Goal: Check status

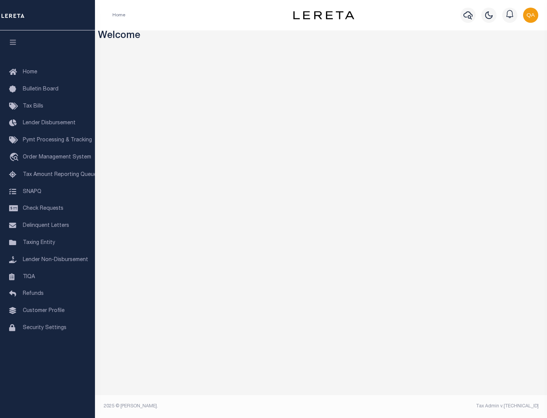
click at [47, 209] on span "Check Requests" at bounding box center [43, 208] width 41 height 5
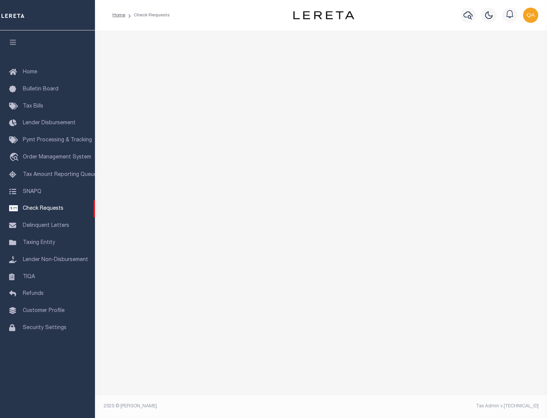
select select "50"
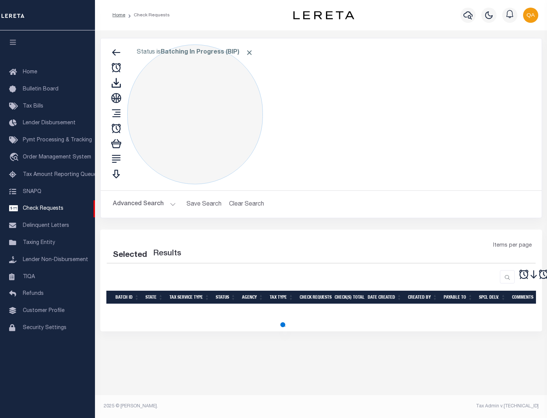
select select "50"
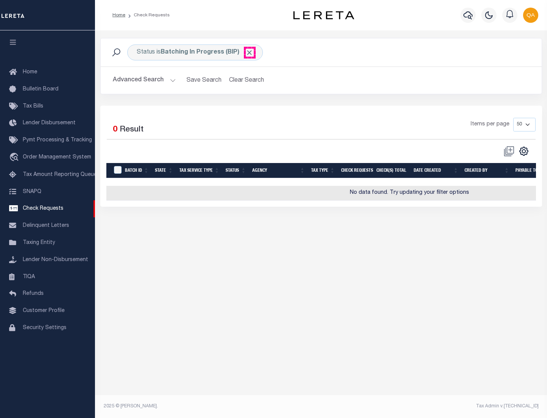
click at [250, 52] on span "Click to Remove" at bounding box center [249, 53] width 8 height 8
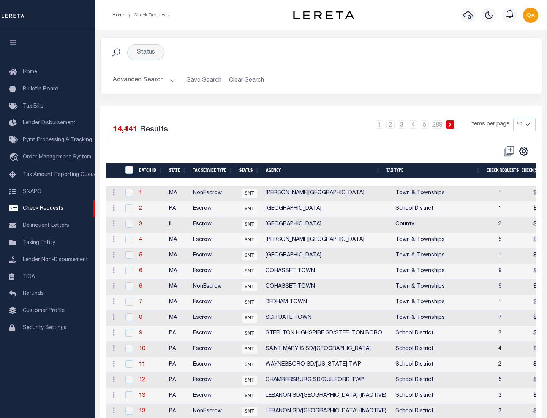
scroll to position [366, 0]
